Goal: Task Accomplishment & Management: Use online tool/utility

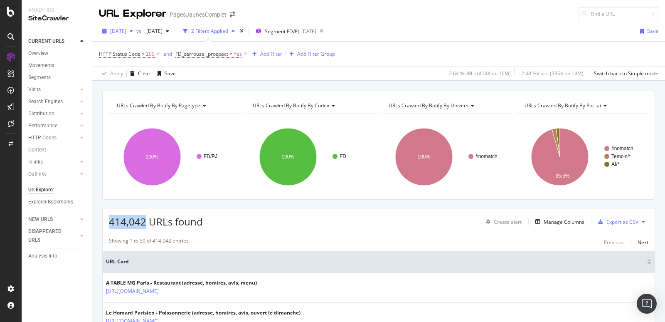
click at [126, 32] on span "[DATE]" at bounding box center [118, 30] width 16 height 7
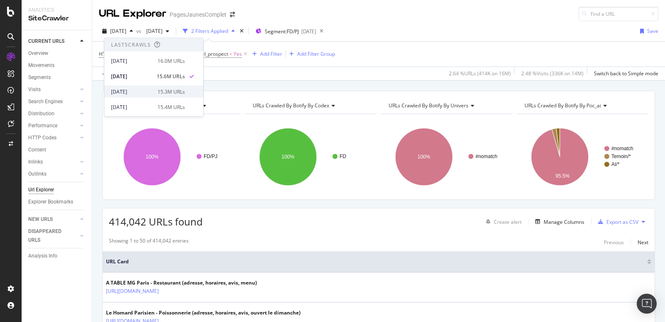
click at [128, 88] on div "[DATE]" at bounding box center [132, 91] width 42 height 7
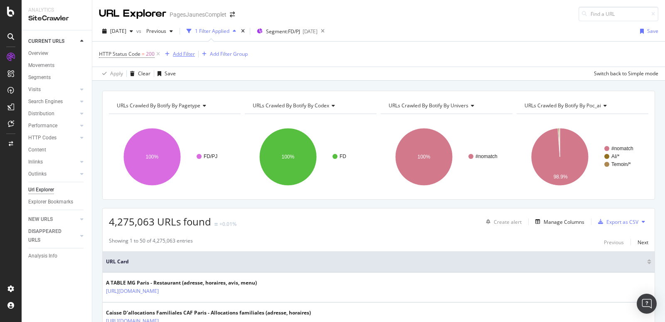
click at [183, 53] on div "Add Filter" at bounding box center [184, 53] width 22 height 7
type input "c"
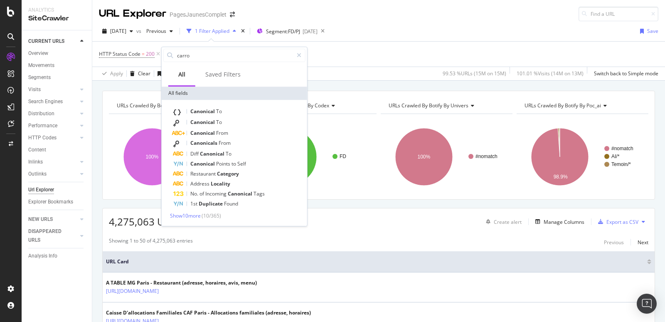
type input "carrou"
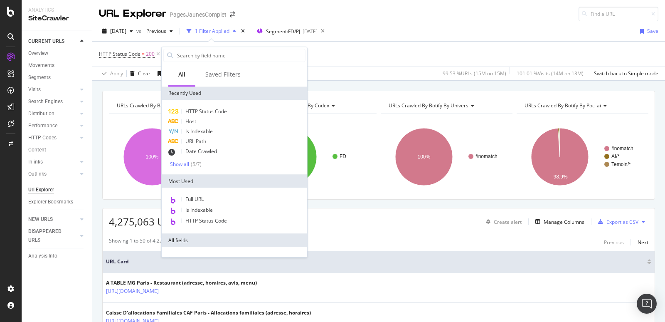
click at [463, 25] on div "[DATE] vs Previous 1 Filter Applied Segment: FD/PJ [DATE] Save" at bounding box center [378, 33] width 572 height 17
